Goal: Task Accomplishment & Management: Manage account settings

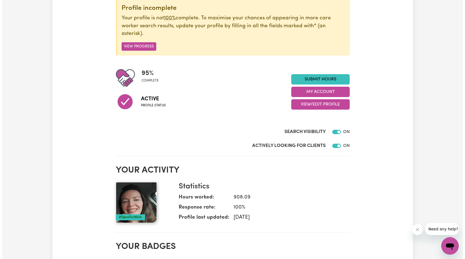
scroll to position [75, 0]
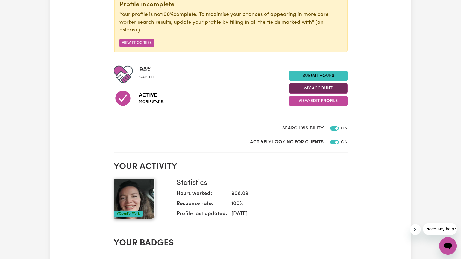
click at [311, 88] on button "My Account" at bounding box center [318, 88] width 58 height 10
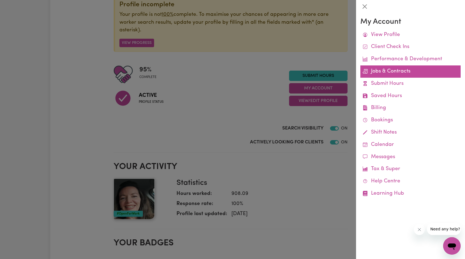
click at [391, 73] on link "Jobs & Contracts" at bounding box center [410, 72] width 100 height 12
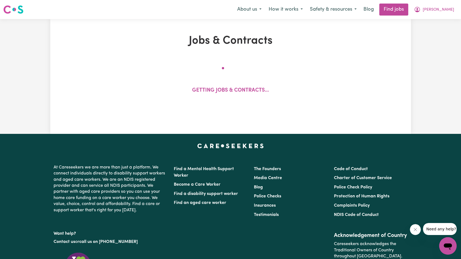
click at [417, 233] on button "Close message from company" at bounding box center [414, 229] width 11 height 11
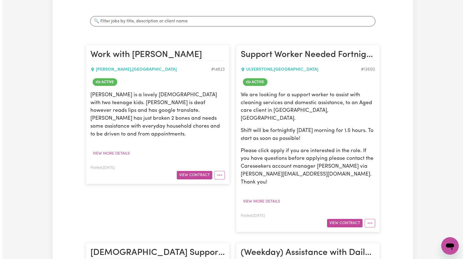
scroll to position [123, 0]
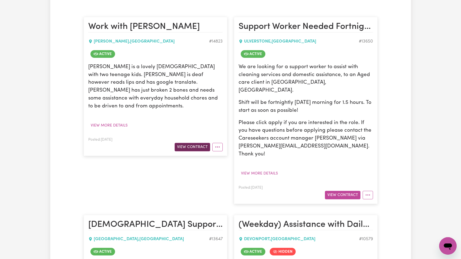
click at [194, 143] on button "View Contract" at bounding box center [191, 147] width 35 height 8
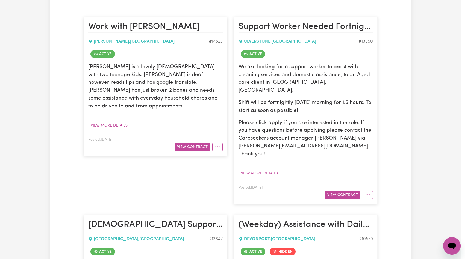
scroll to position [0, 0]
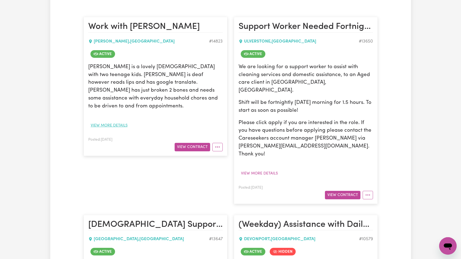
click at [115, 121] on button "View more details" at bounding box center [109, 125] width 42 height 8
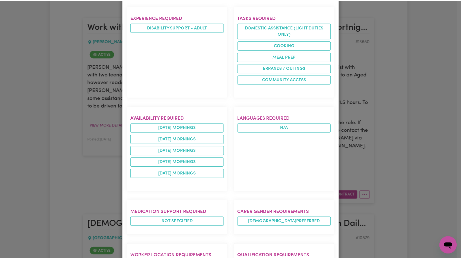
scroll to position [3, 0]
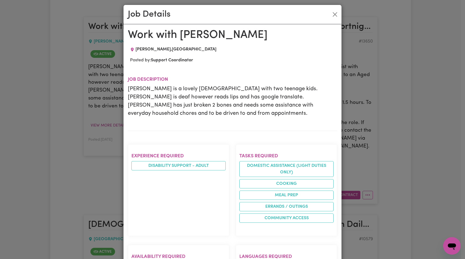
click at [143, 48] on span "[GEOGRAPHIC_DATA] , [GEOGRAPHIC_DATA]" at bounding box center [175, 49] width 81 height 4
copy span "[PERSON_NAME]"
click at [331, 17] on button "Close" at bounding box center [334, 14] width 9 height 9
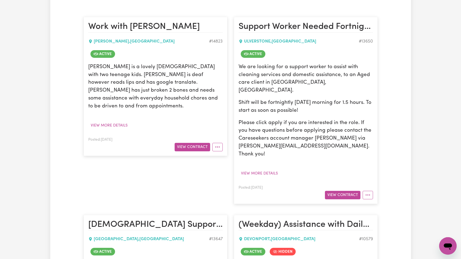
scroll to position [0, 0]
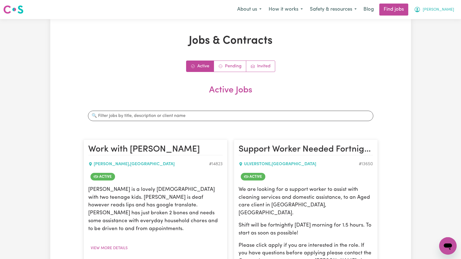
click at [450, 10] on span "[PERSON_NAME]" at bounding box center [437, 10] width 31 height 6
click at [433, 40] on link "Logout" at bounding box center [435, 42] width 43 height 10
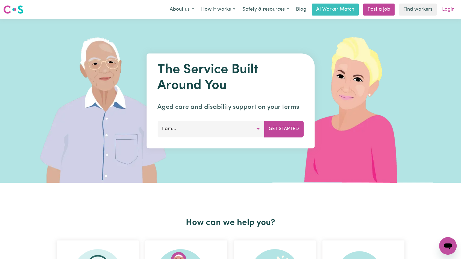
click at [443, 12] on link "Login" at bounding box center [447, 10] width 19 height 12
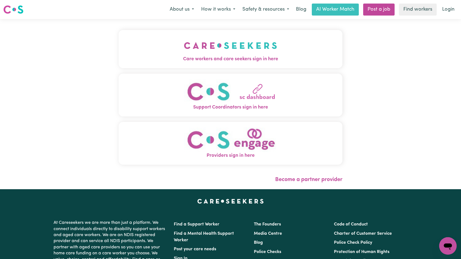
click at [184, 43] on img "Care workers and care seekers sign in here" at bounding box center [230, 45] width 93 height 20
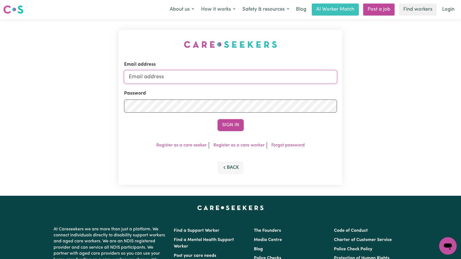
click at [213, 76] on input "Email address" at bounding box center [230, 76] width 213 height 13
paste input "[EMAIL_ADDRESS][DOMAIN_NAME]"
type input "[EMAIL_ADDRESS][DOMAIN_NAME]"
click at [228, 127] on button "Sign In" at bounding box center [230, 125] width 26 height 12
